Goal: Task Accomplishment & Management: Complete application form

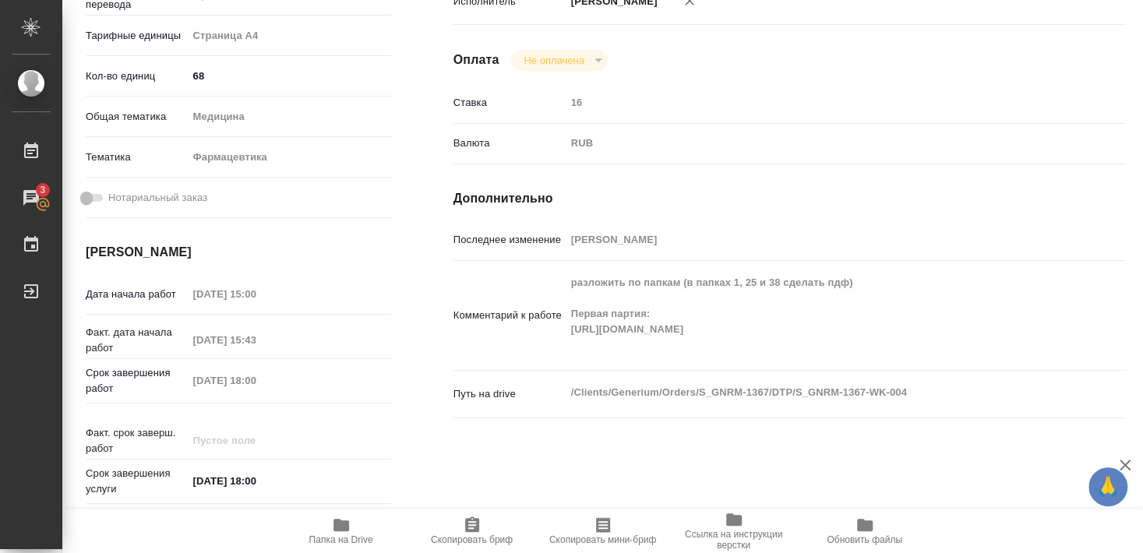
scroll to position [336, 0]
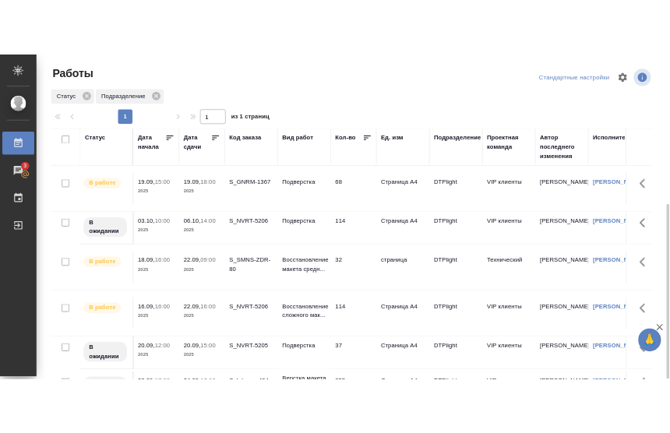
scroll to position [59, 0]
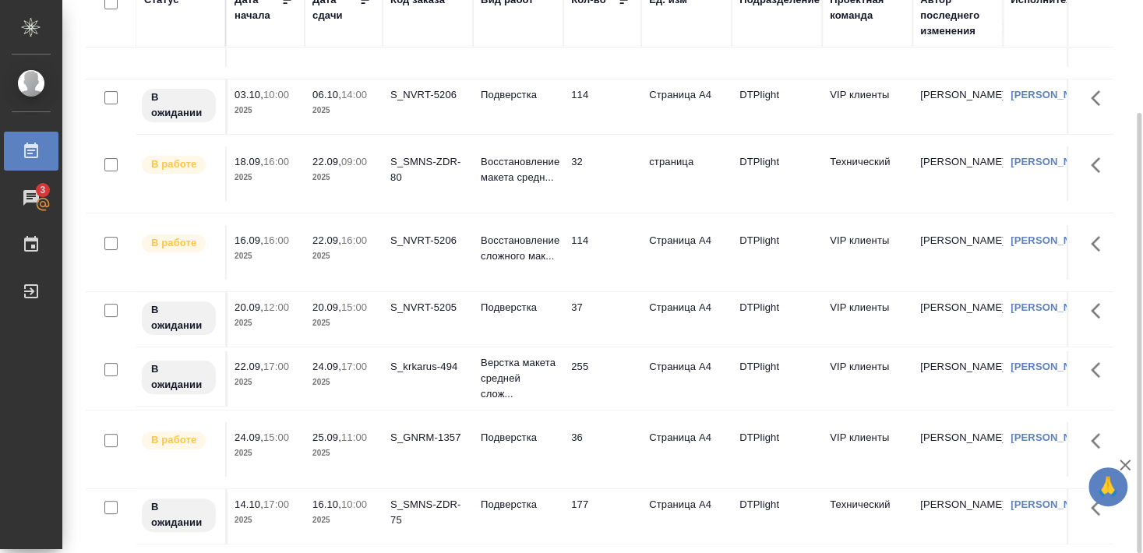
click at [434, 446] on div "S_GNRM-1357" at bounding box center [427, 438] width 75 height 16
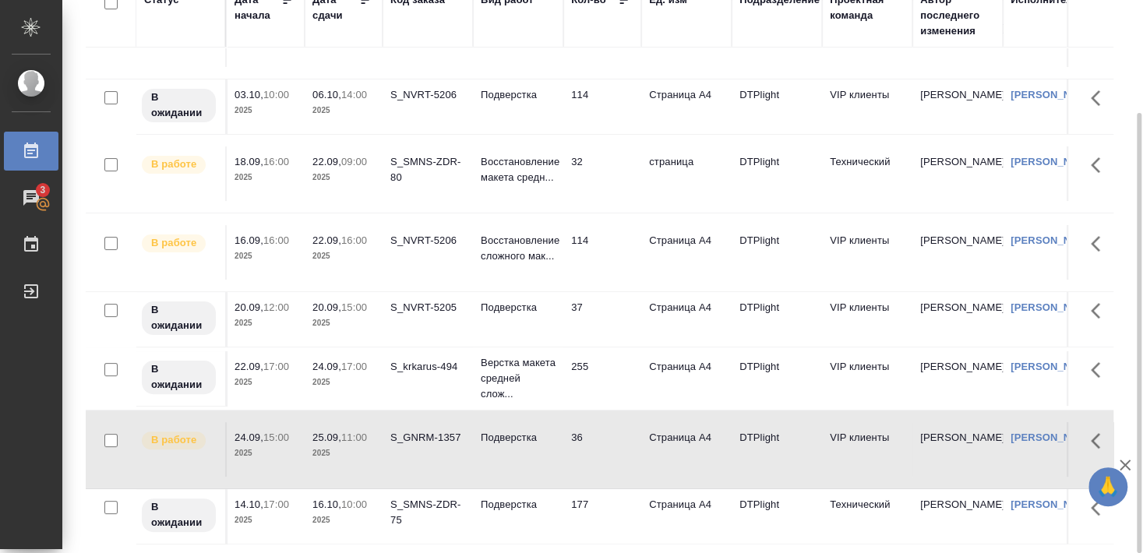
click at [434, 446] on div "S_GNRM-1357" at bounding box center [427, 438] width 75 height 16
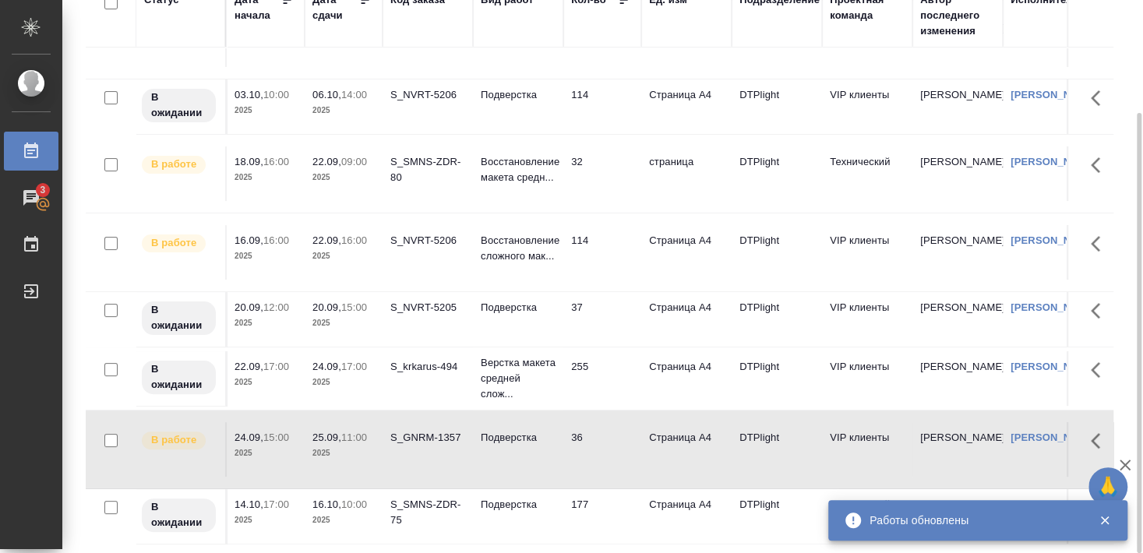
scroll to position [142, 0]
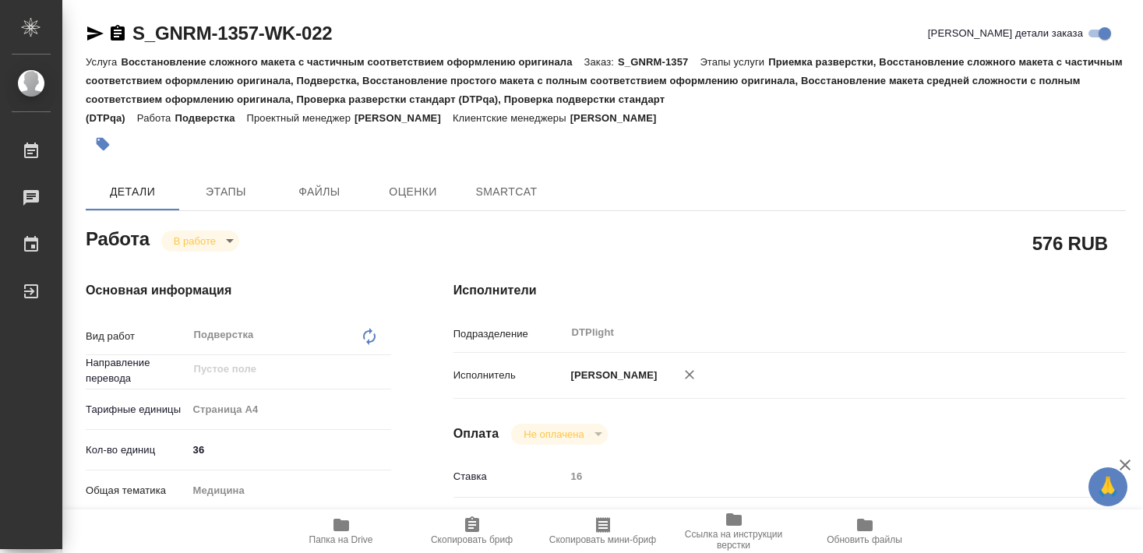
type textarea "x"
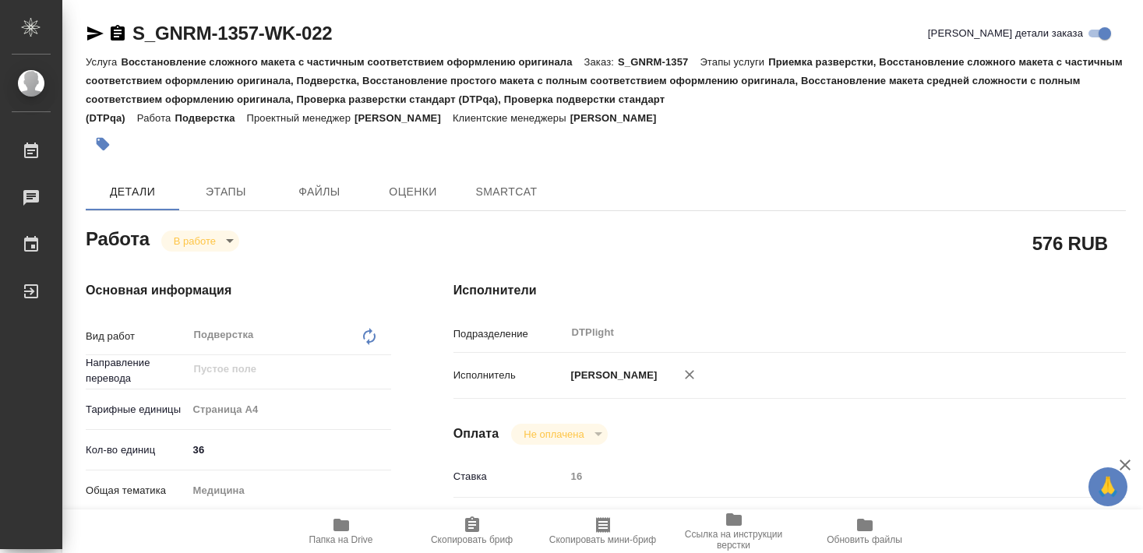
type textarea "x"
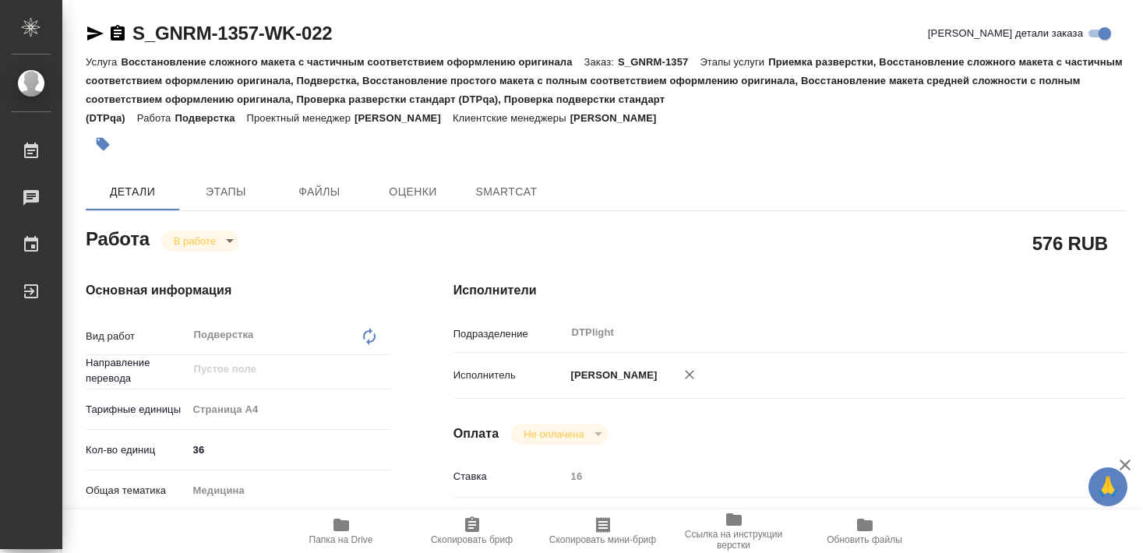
type textarea "x"
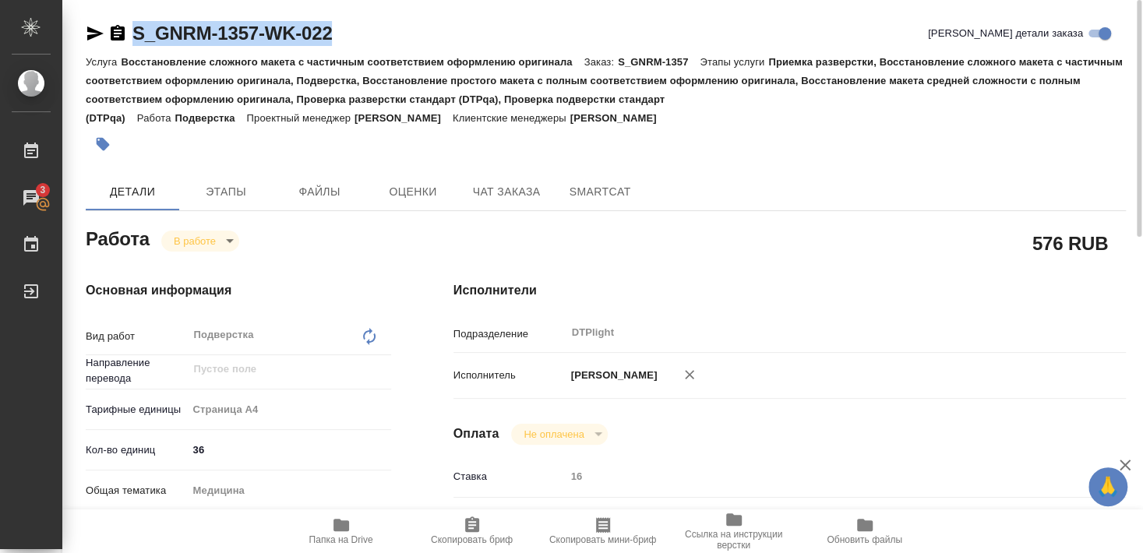
drag, startPoint x: 136, startPoint y: 50, endPoint x: 350, endPoint y: 47, distance: 213.4
click at [350, 47] on div "S_GNRM-1357-WK-022 Кратко детали заказа" at bounding box center [606, 36] width 1040 height 31
copy link "S_GNRM-1357-WK-022"
type textarea "x"
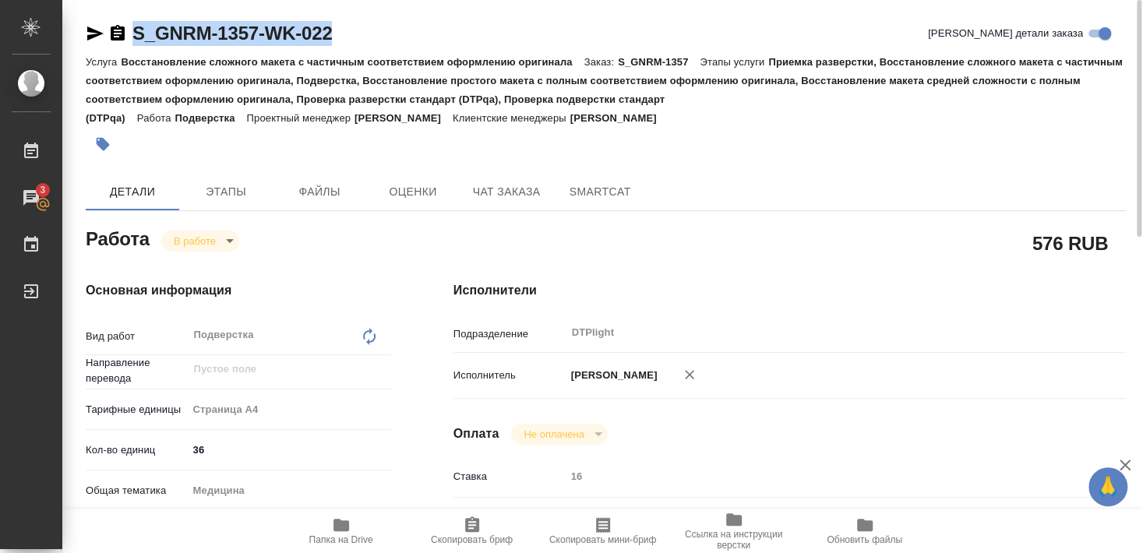
type textarea "x"
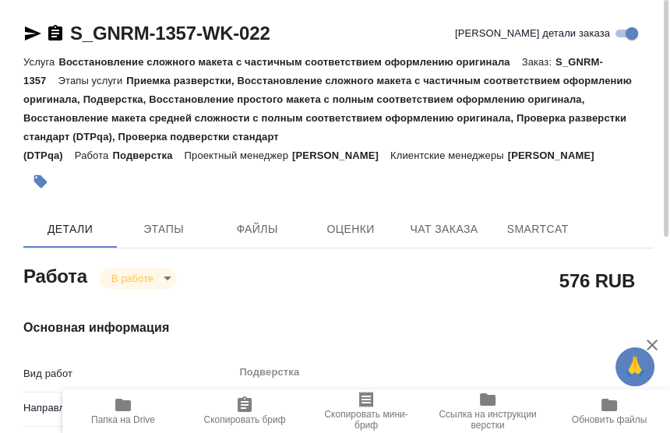
type textarea "x"
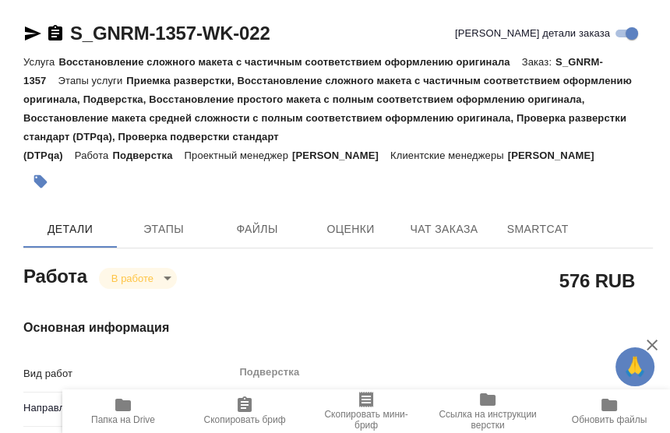
type textarea "x"
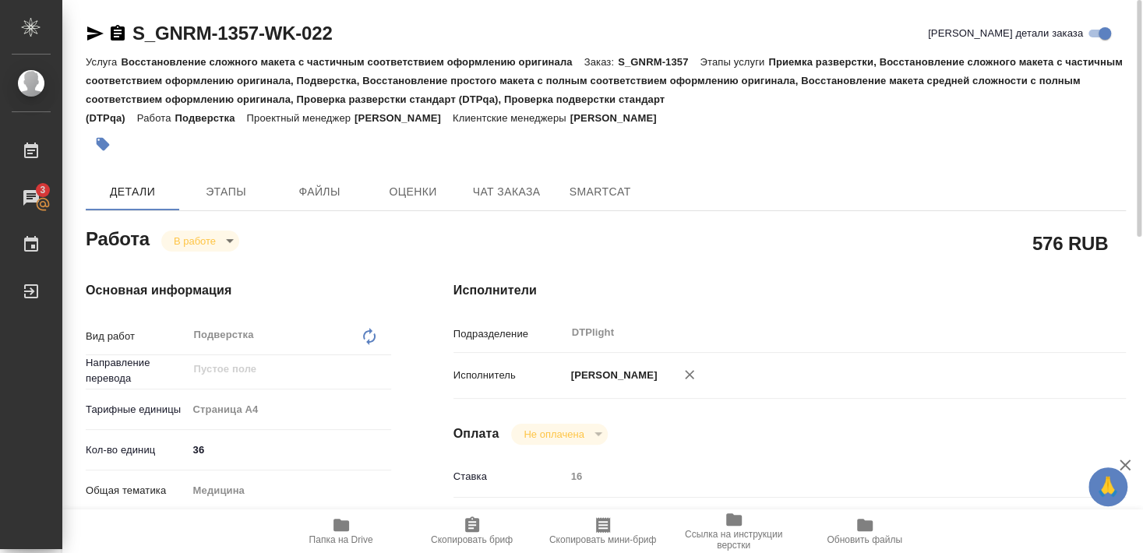
type textarea "x"
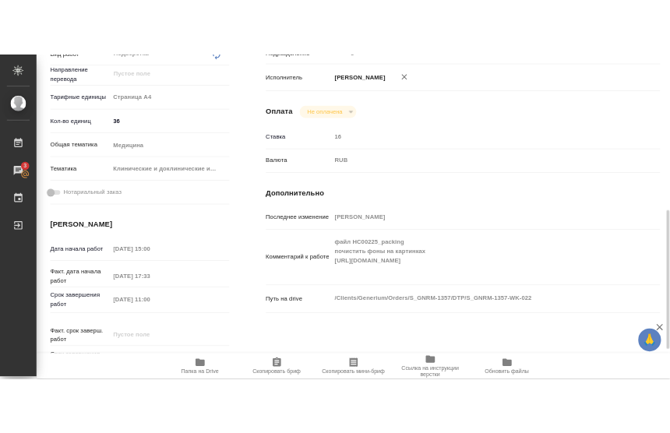
scroll to position [421, 0]
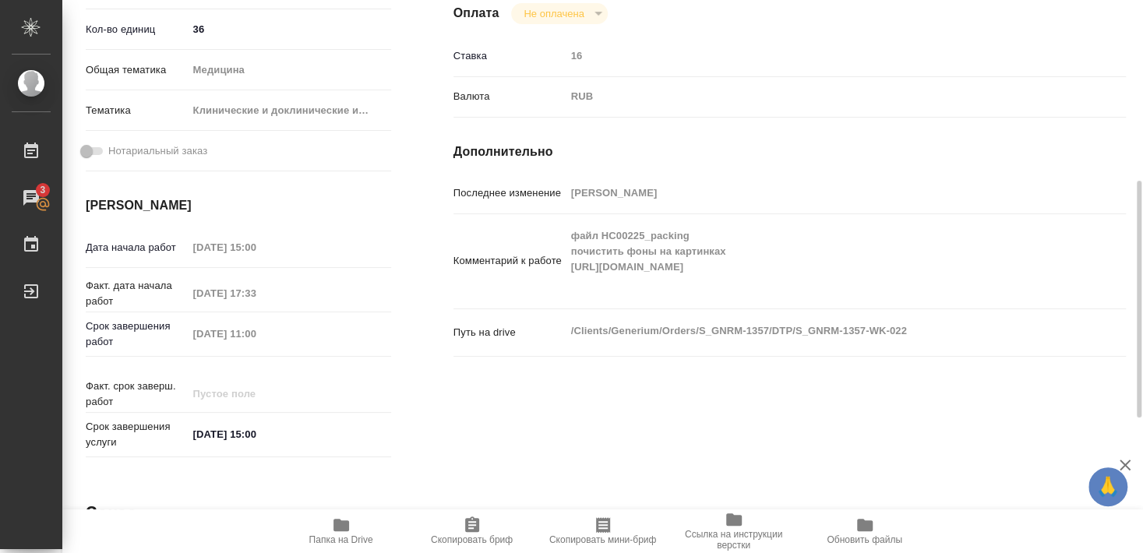
click at [339, 544] on span "Папка на Drive" at bounding box center [341, 539] width 64 height 11
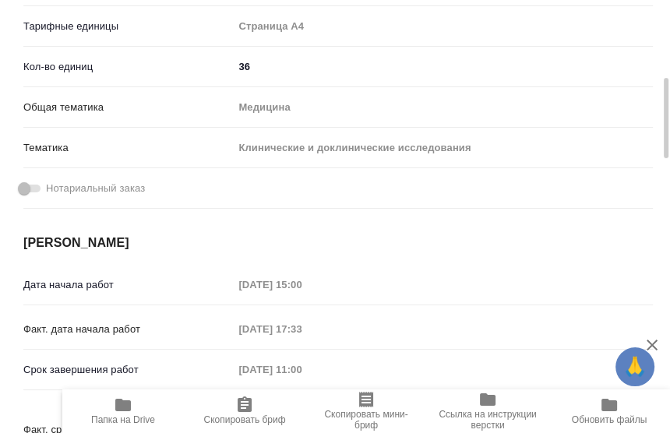
type textarea "x"
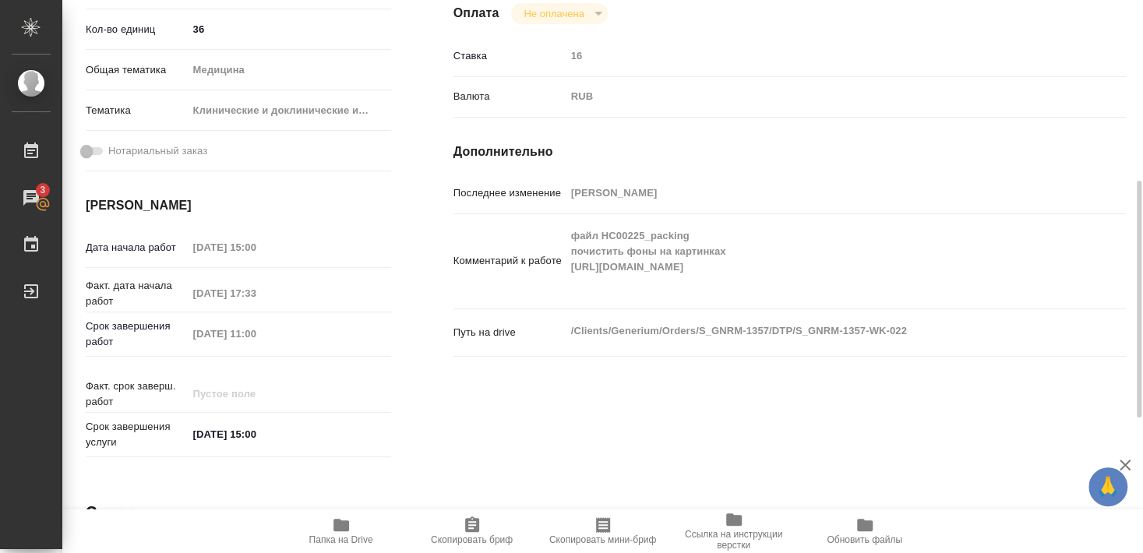
type textarea "x"
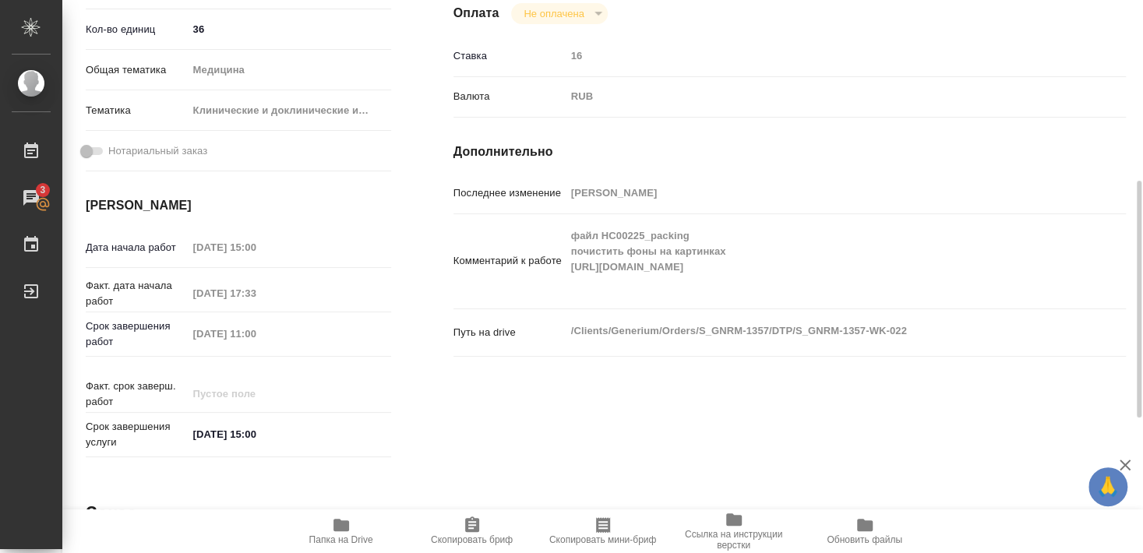
type textarea "x"
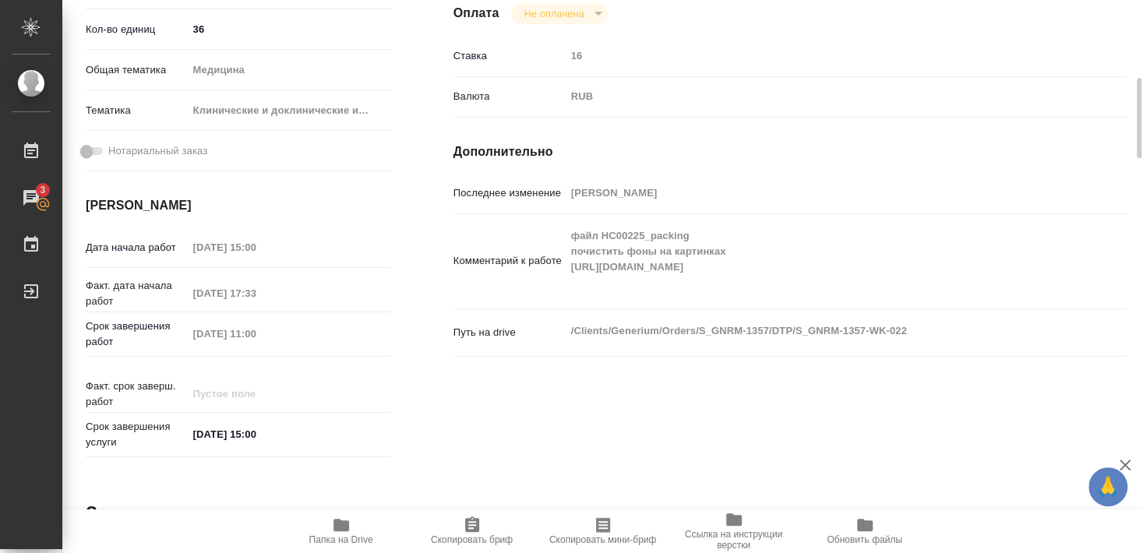
type textarea "x"
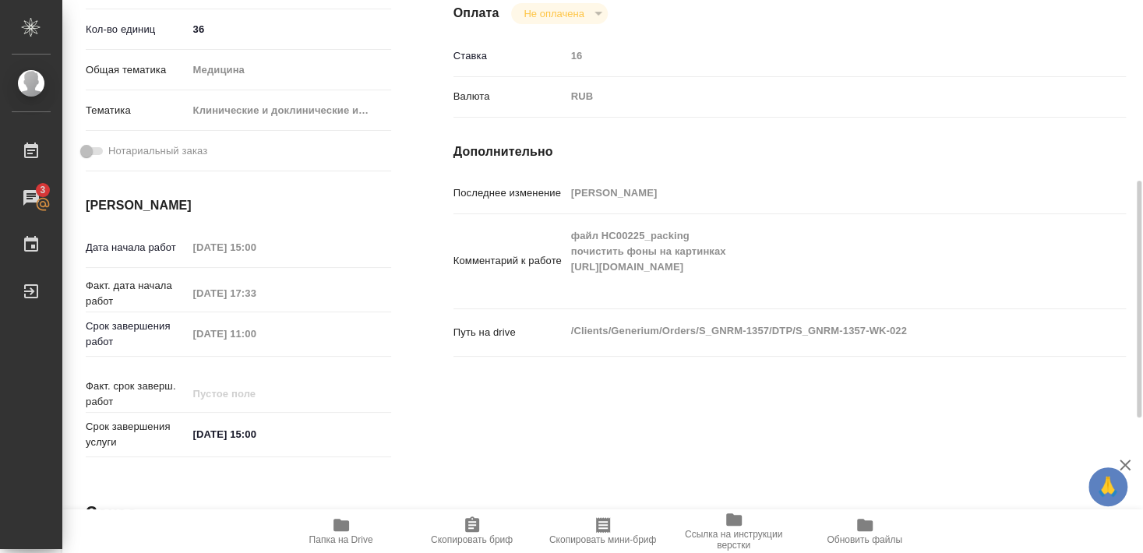
type textarea "x"
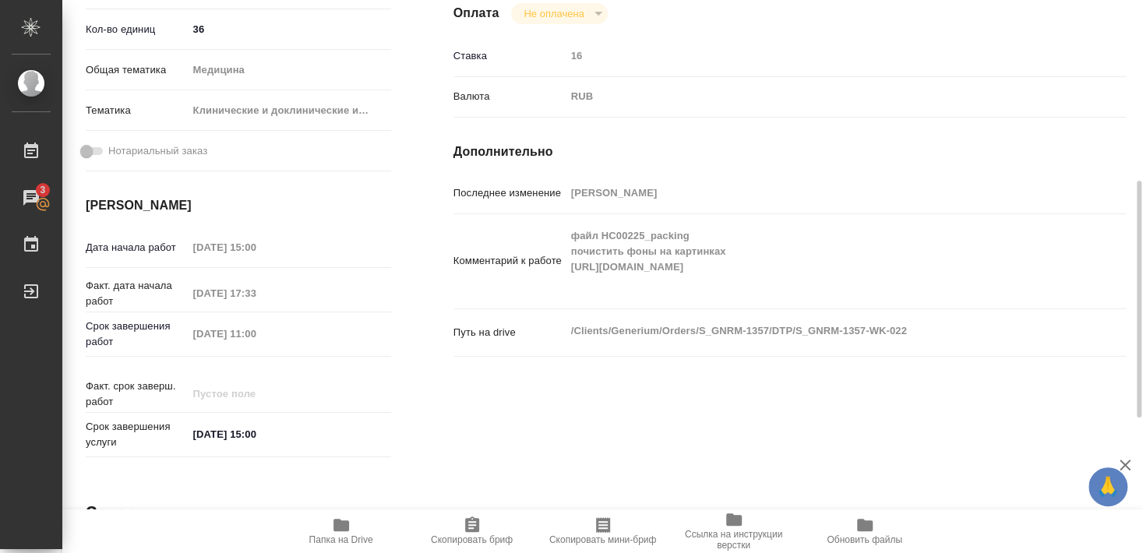
type textarea "x"
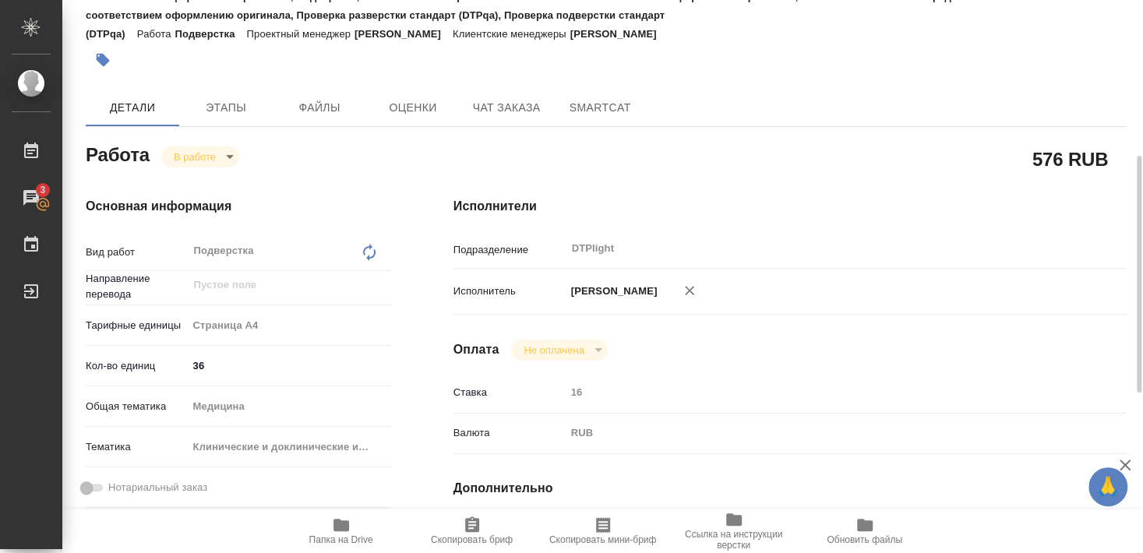
scroll to position [0, 0]
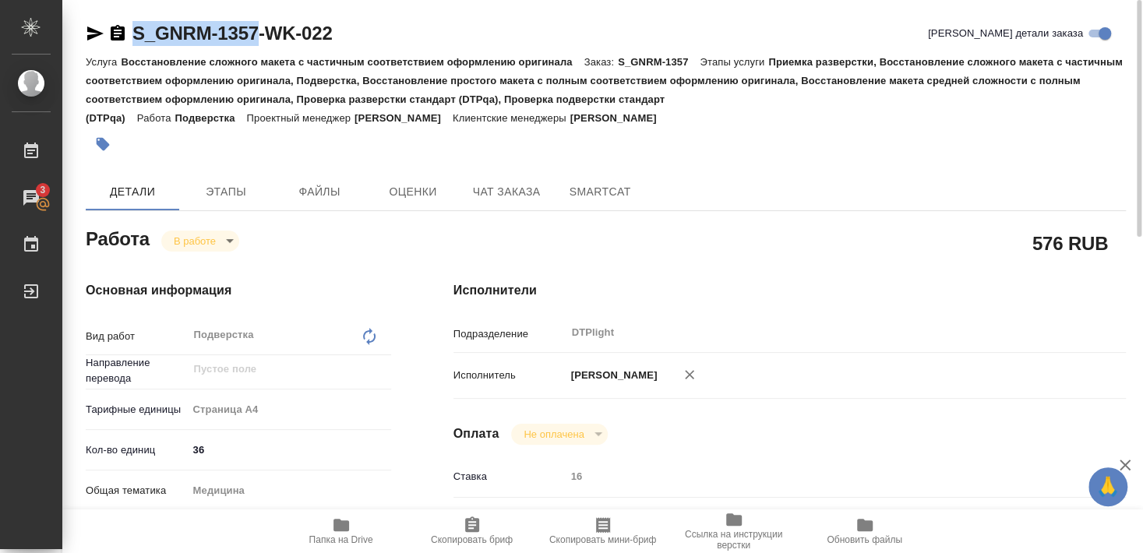
drag, startPoint x: 130, startPoint y: 47, endPoint x: 255, endPoint y: 46, distance: 125.4
click at [255, 46] on div "S_GNRM-1357-WK-022 Кратко детали заказа" at bounding box center [606, 36] width 1040 height 31
copy link "S_GNRM-1357"
click at [815, 430] on div "Оплата Не оплачена notPayed" at bounding box center [789, 434] width 672 height 21
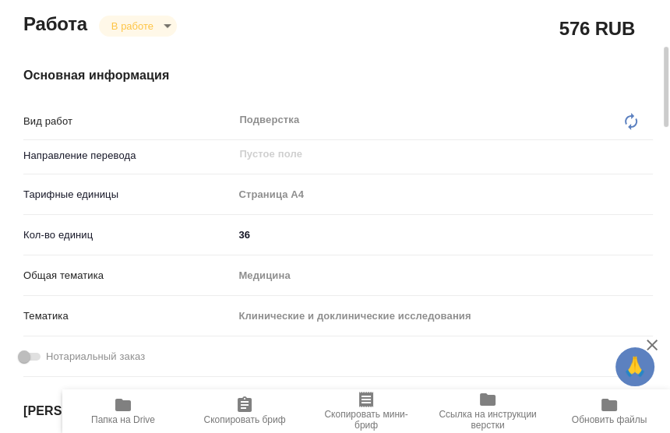
scroll to position [252, 0]
type textarea "x"
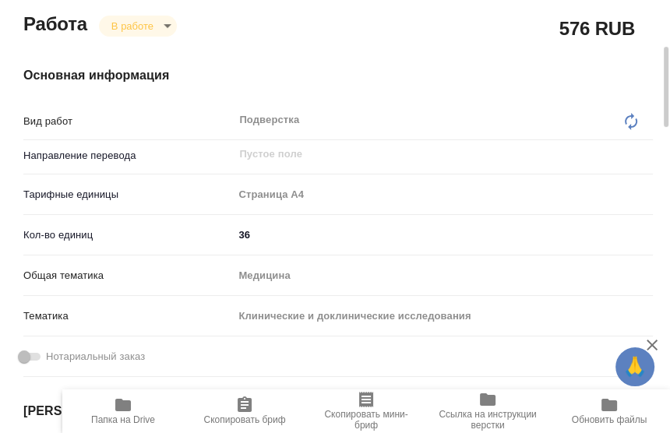
type textarea "x"
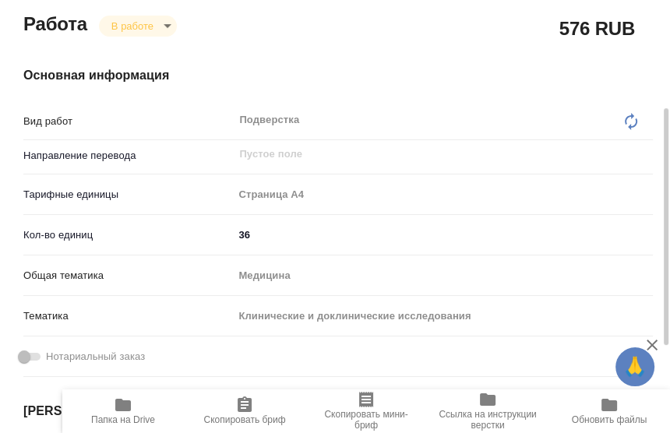
type textarea "x"
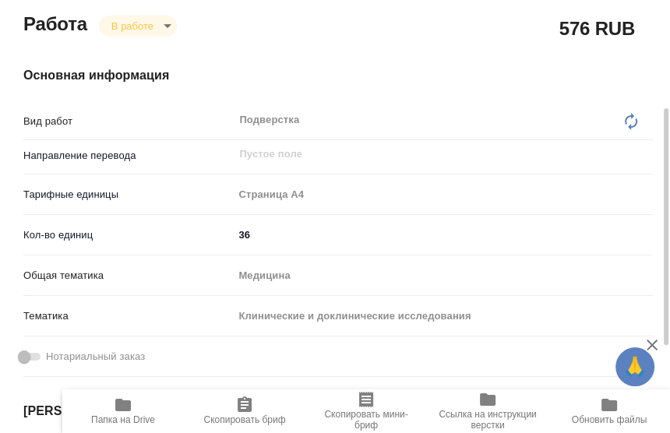
type textarea "x"
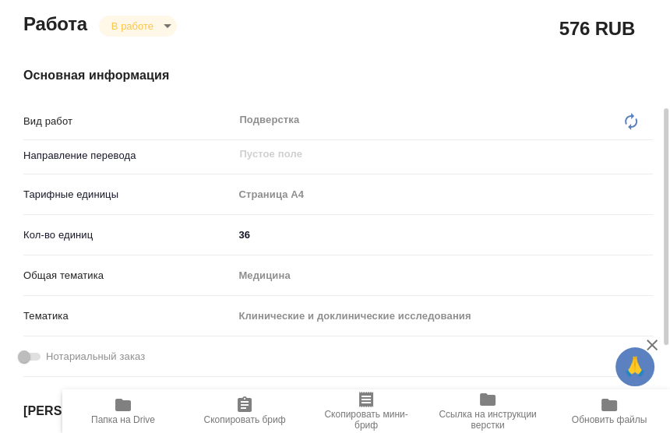
type textarea "x"
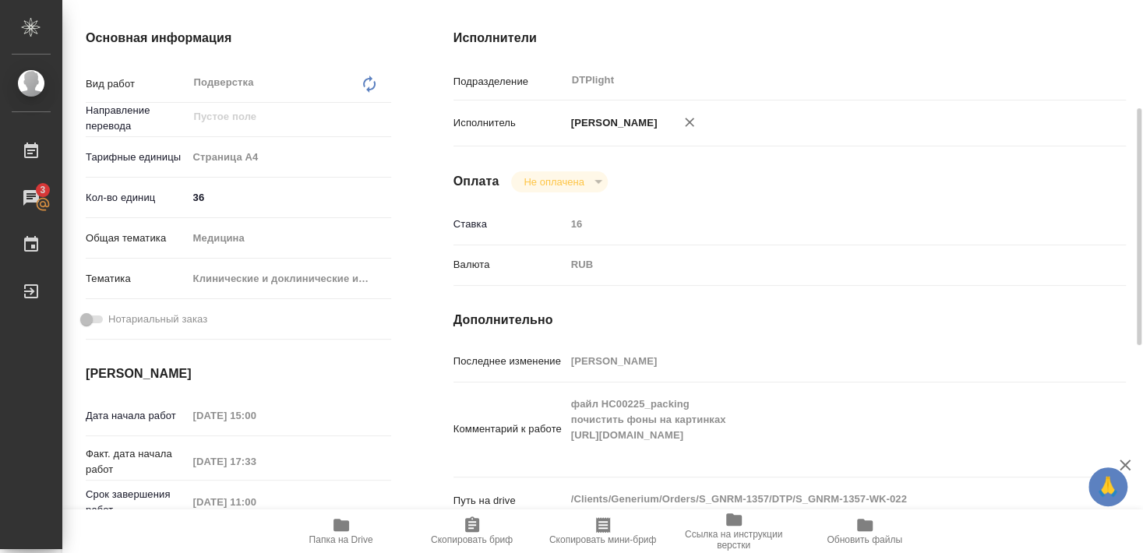
type textarea "x"
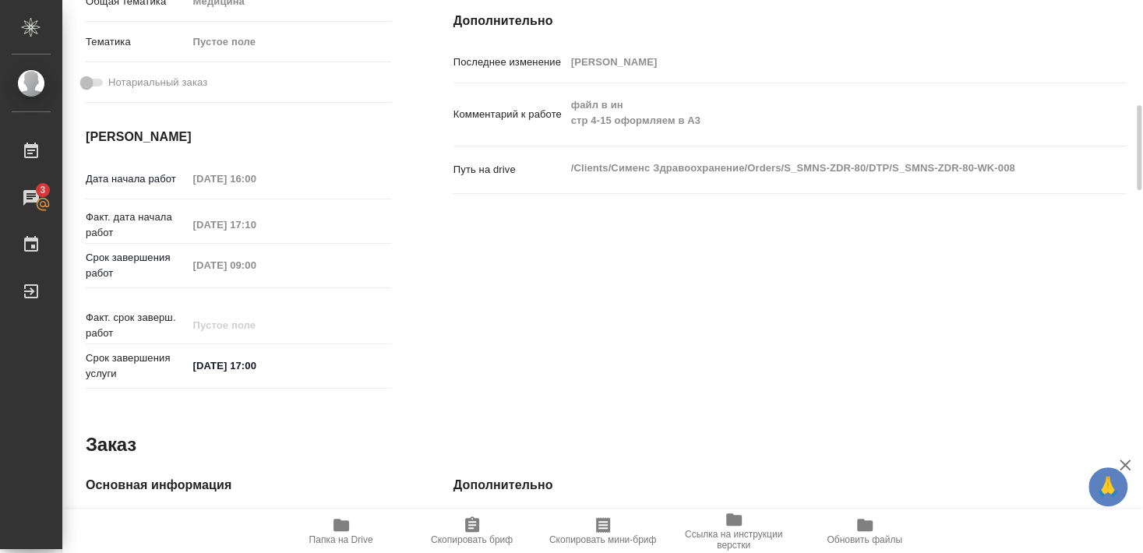
scroll to position [533, 0]
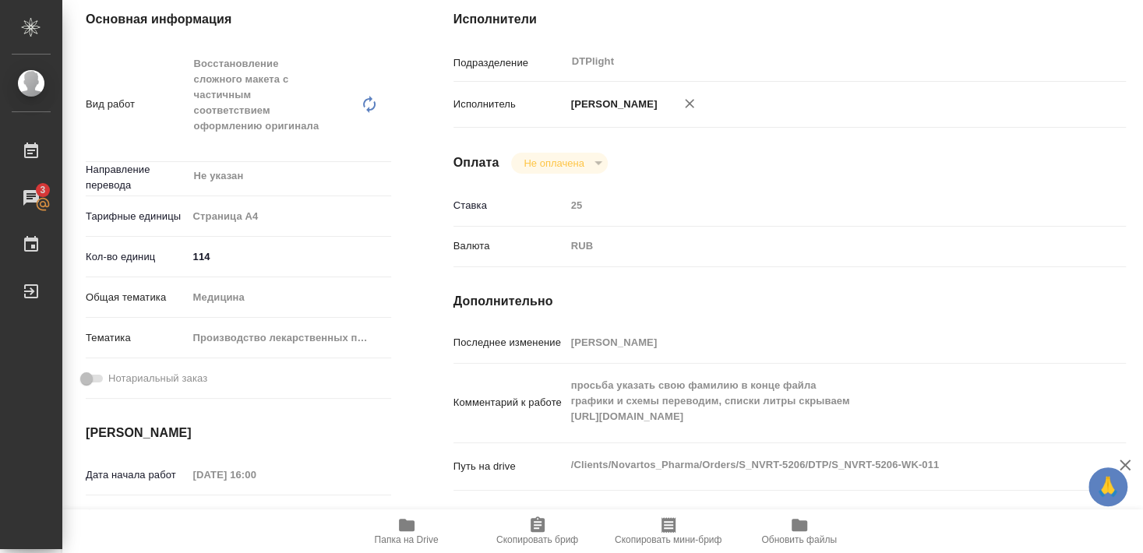
scroll to position [252, 0]
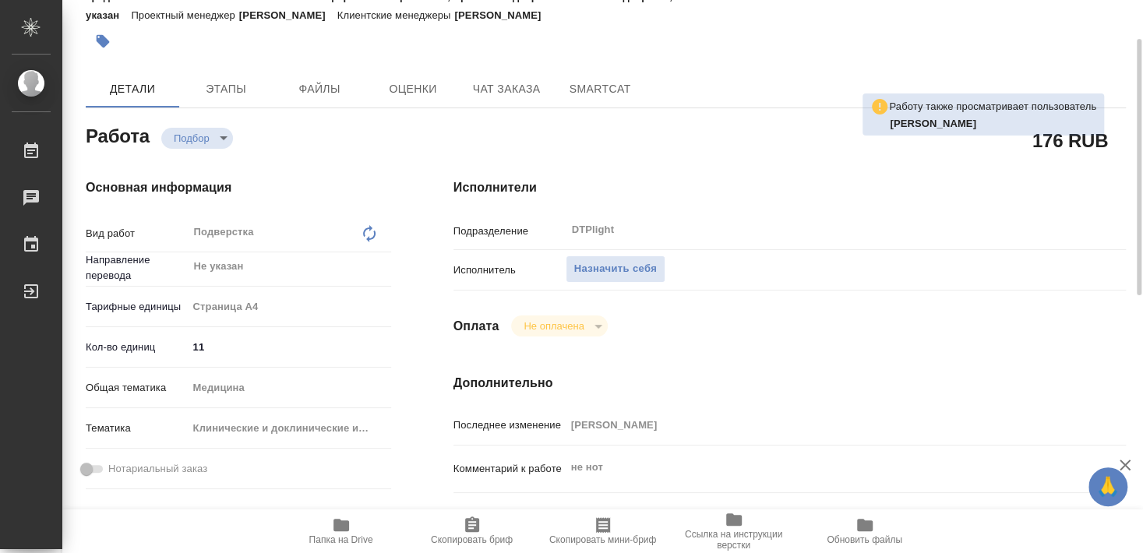
scroll to position [168, 0]
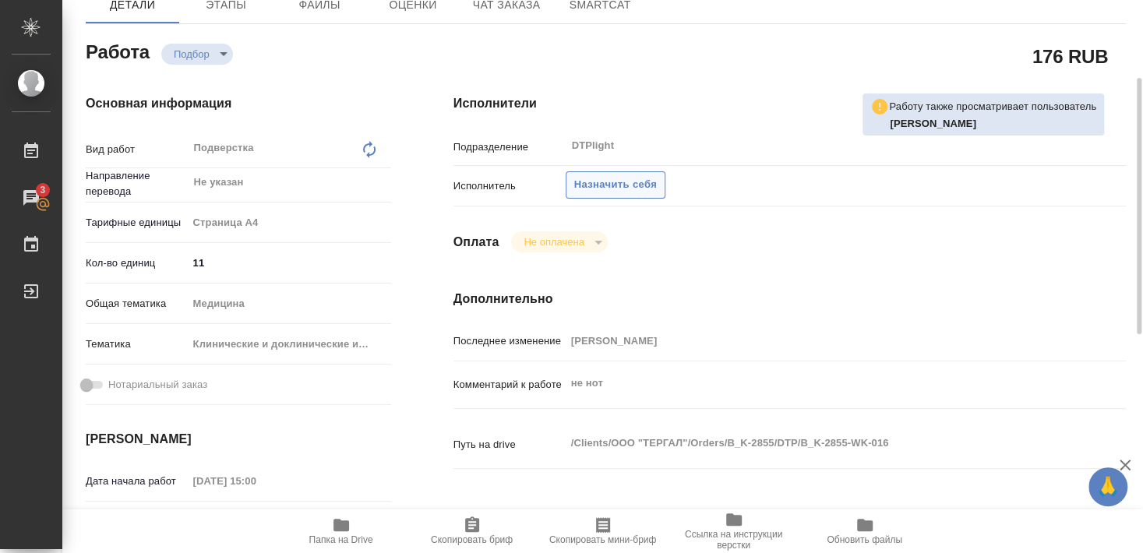
click at [632, 176] on span "Назначить себя" at bounding box center [615, 185] width 83 height 18
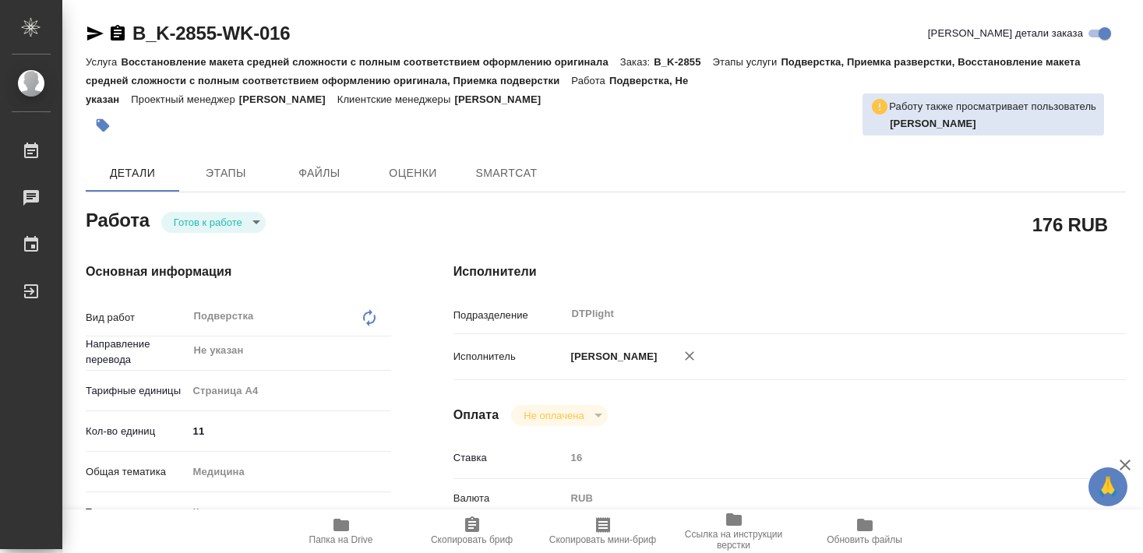
type textarea "x"
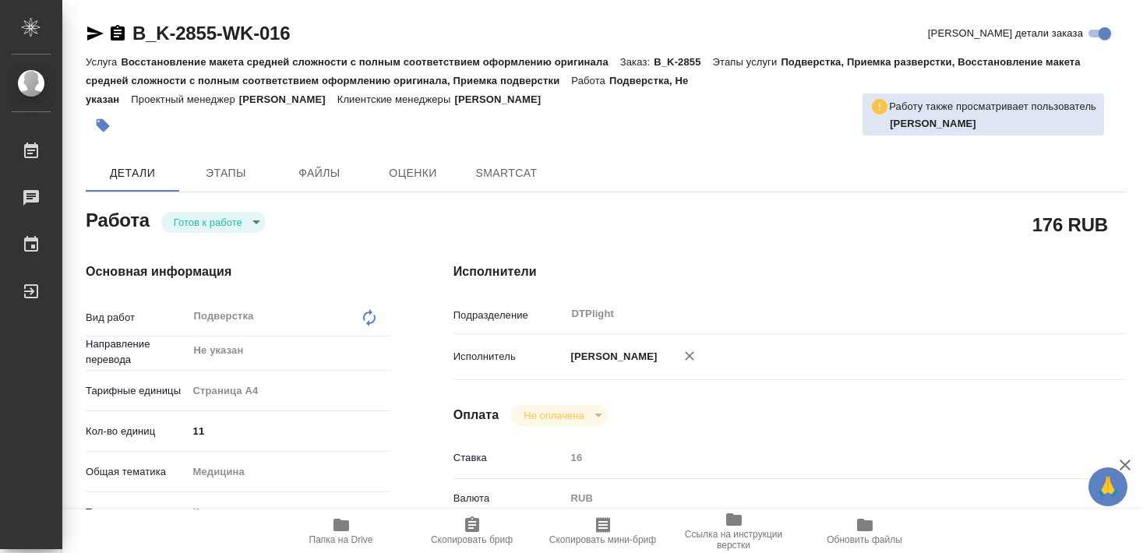
type textarea "x"
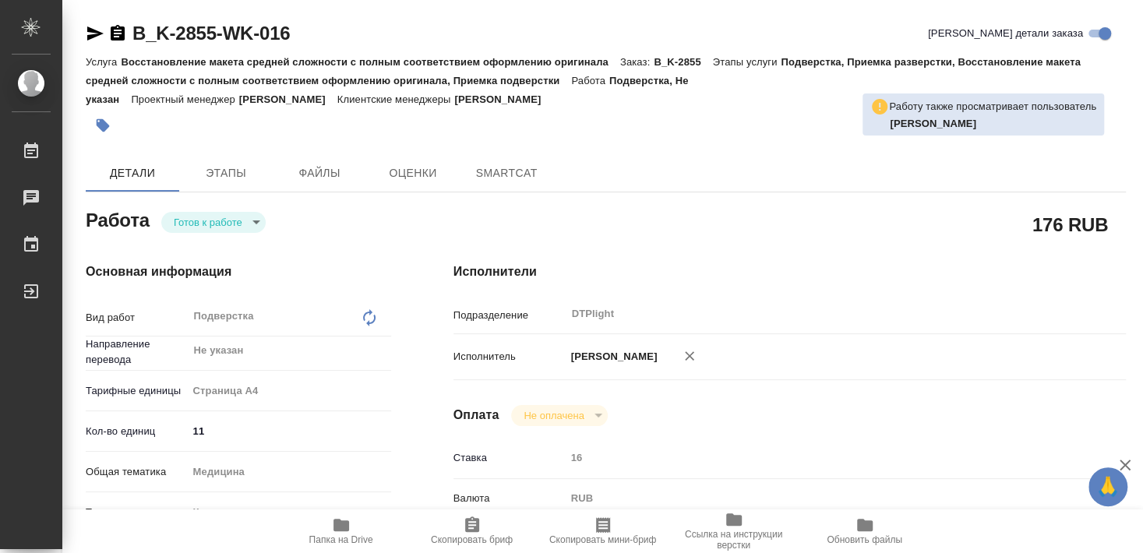
type textarea "x"
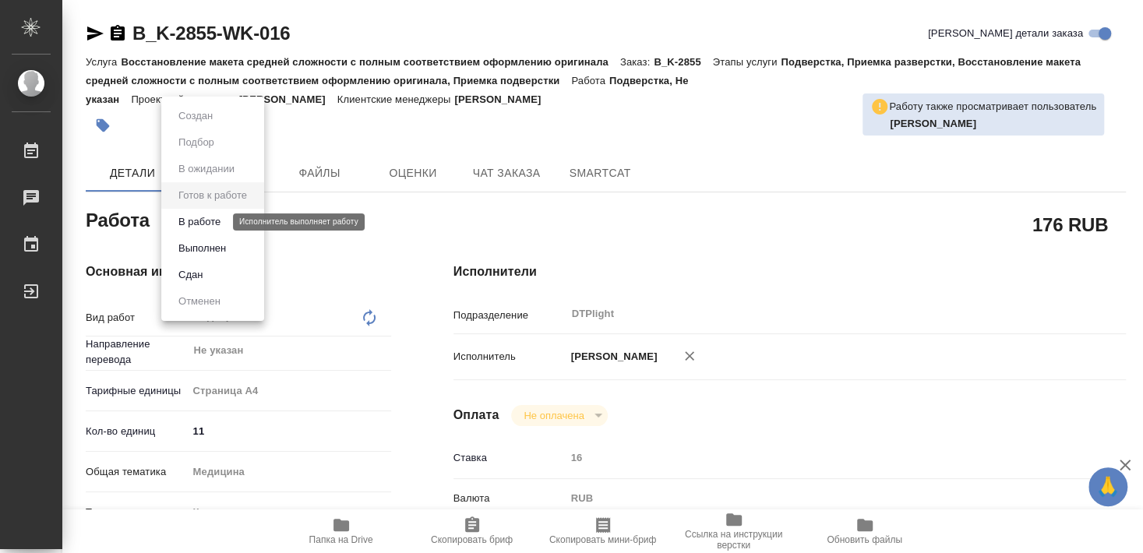
click at [219, 214] on button "В работе" at bounding box center [199, 221] width 51 height 17
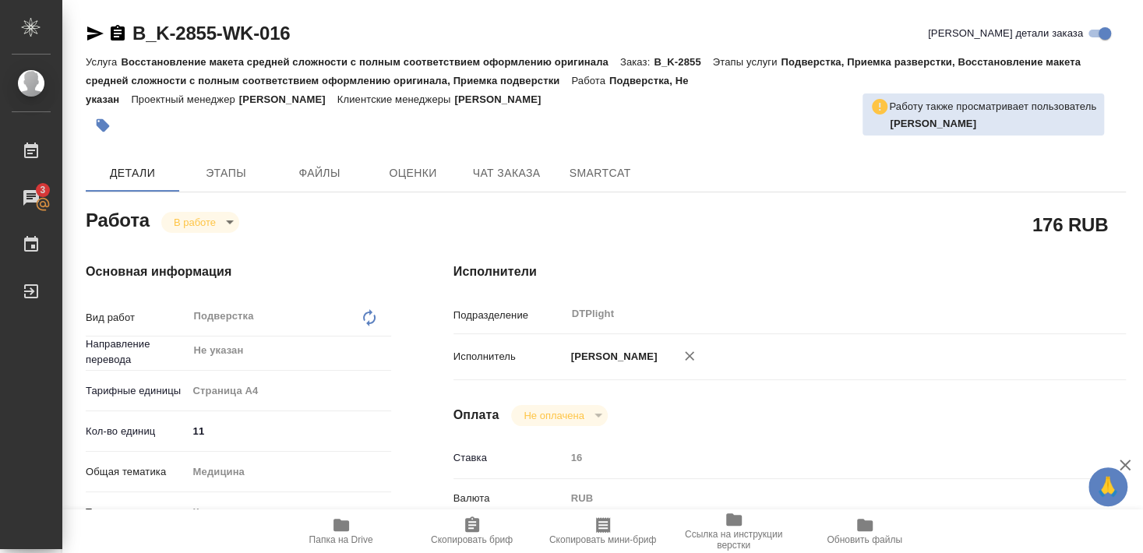
type textarea "x"
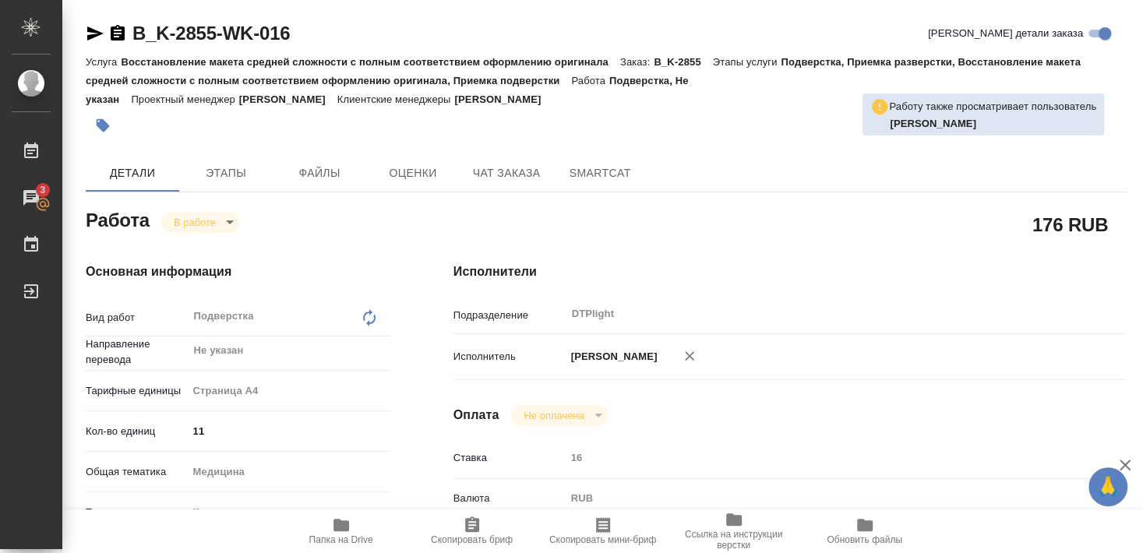
type textarea "x"
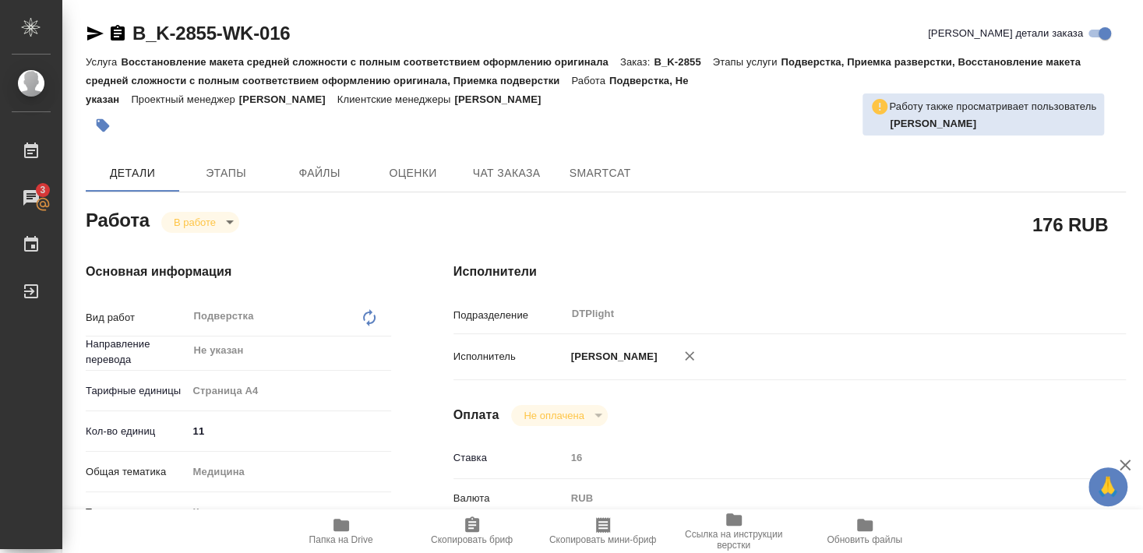
type textarea "x"
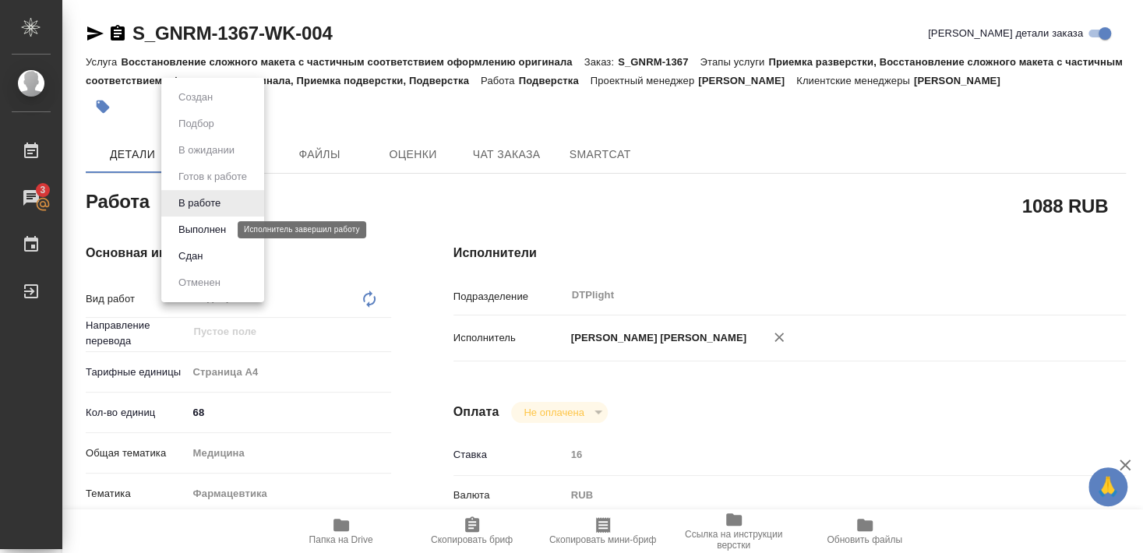
click at [214, 231] on button "Выполнен" at bounding box center [202, 229] width 57 height 17
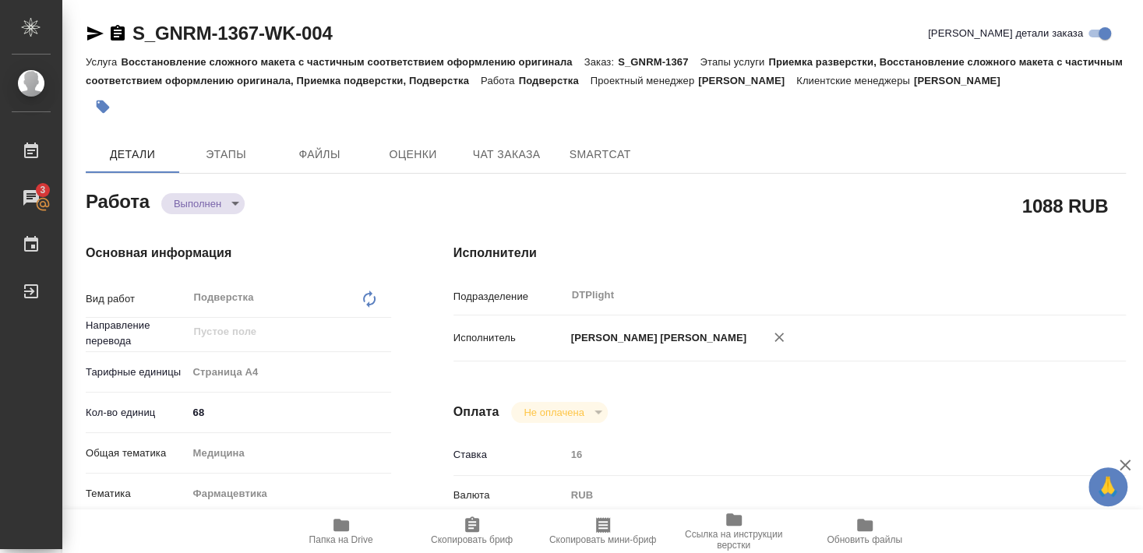
type textarea "x"
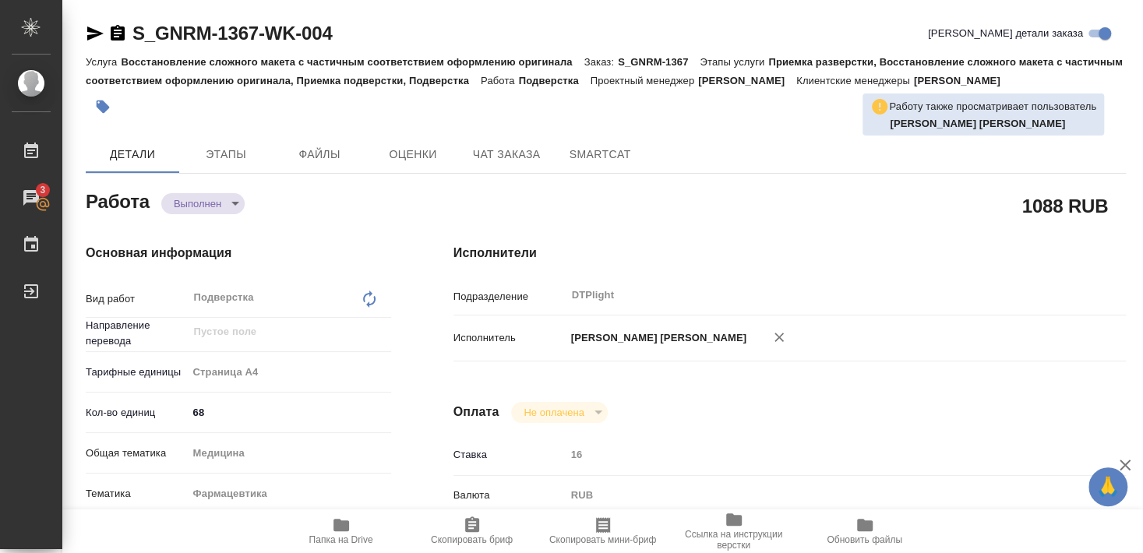
type textarea "x"
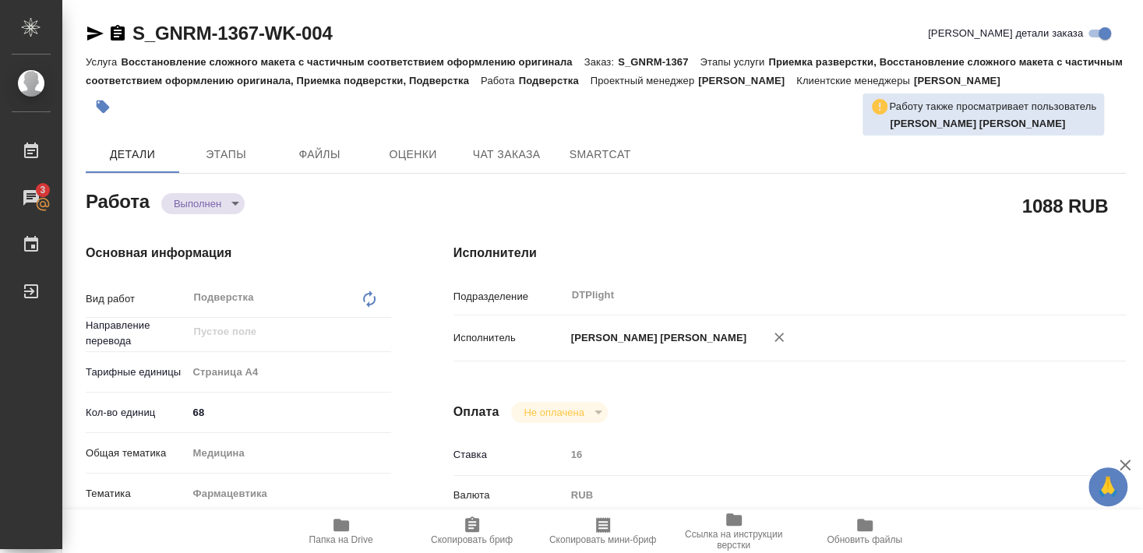
type textarea "x"
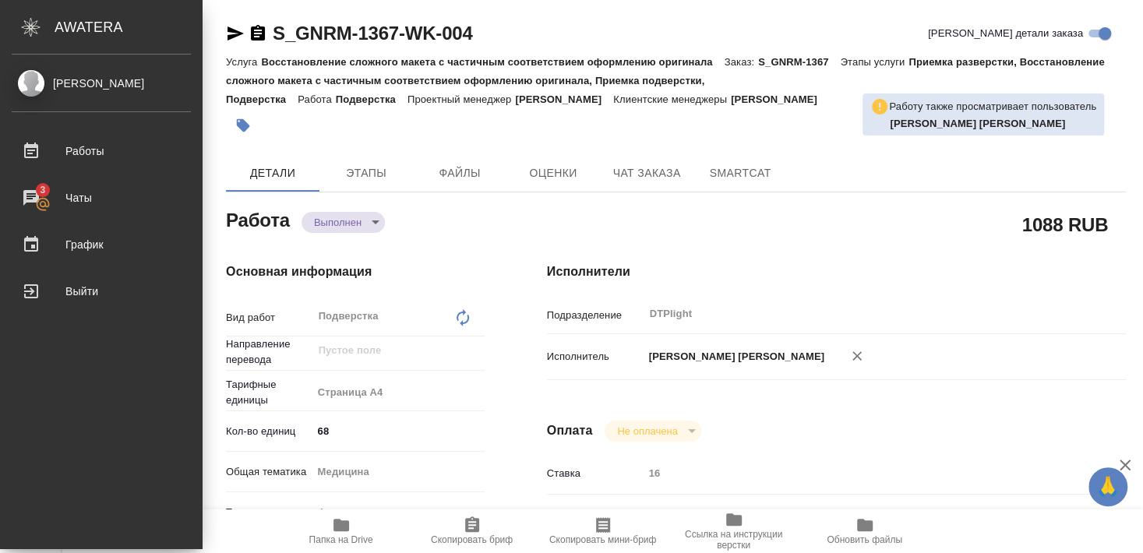
type textarea "x"
